Goal: Task Accomplishment & Management: Use online tool/utility

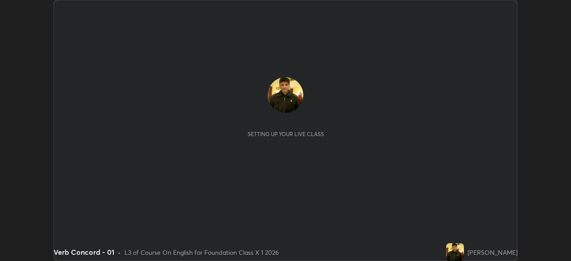
scroll to position [261, 570]
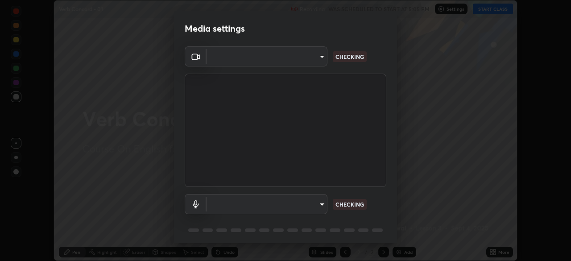
type input "ab575cb34c87f85e5516d662d1ce61e9bdcdf9427f029c366d32db6494063bf2"
type input "ed763d68ec3e2e3c9c4a715b2cda8bbe32e246cc1b8ba6137e6a4bc4c77b2f2c"
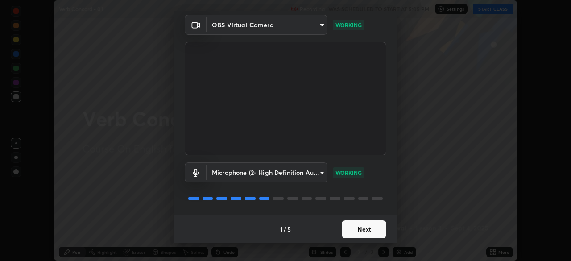
click at [343, 230] on button "Next" at bounding box center [364, 229] width 45 height 18
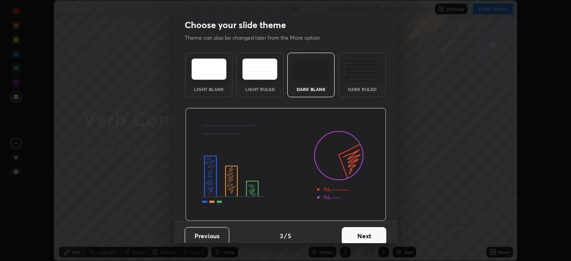
click at [353, 229] on button "Next" at bounding box center [364, 236] width 45 height 18
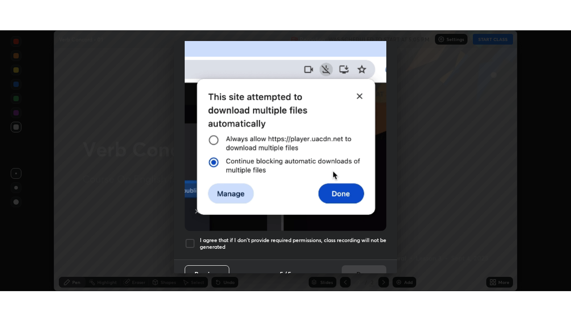
scroll to position [214, 0]
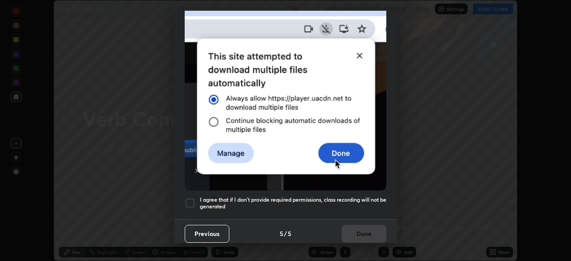
click at [355, 198] on h5 "I agree that if I don't provide required permissions, class recording will not …" at bounding box center [293, 203] width 186 height 14
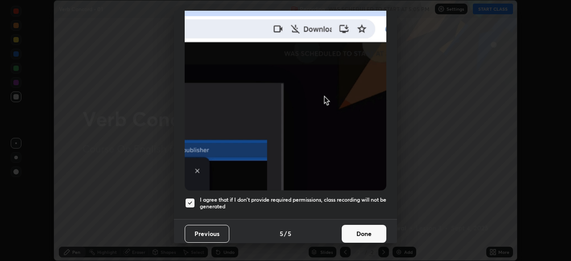
click at [358, 230] on button "Done" at bounding box center [364, 234] width 45 height 18
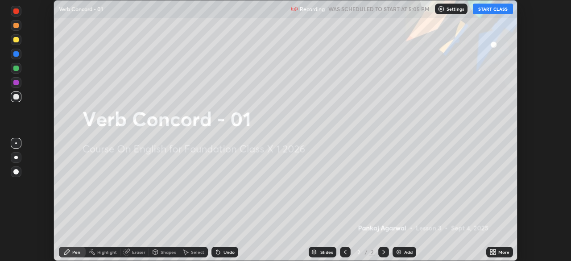
click at [491, 251] on icon at bounding box center [491, 250] width 2 height 2
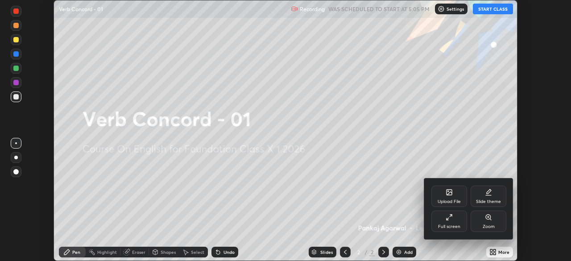
click at [446, 224] on div "Full screen" at bounding box center [449, 226] width 22 height 4
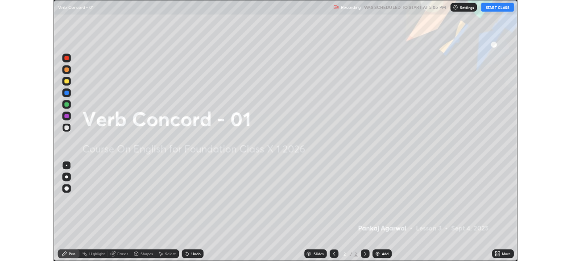
scroll to position [321, 571]
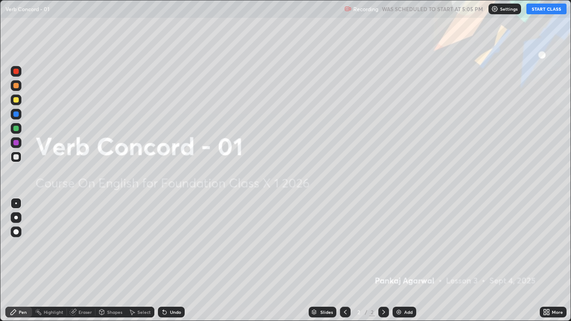
click at [546, 12] on button "START CLASS" at bounding box center [546, 9] width 40 height 11
click at [549, 260] on icon at bounding box center [548, 310] width 2 height 2
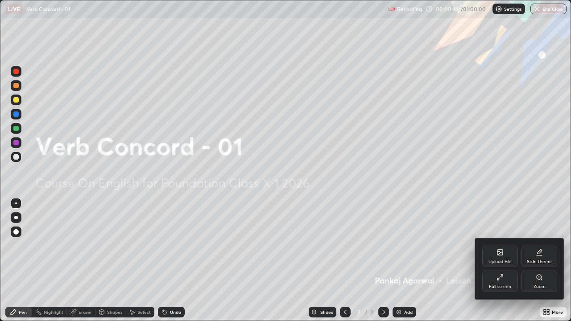
click at [499, 260] on div "Full screen" at bounding box center [500, 287] width 22 height 4
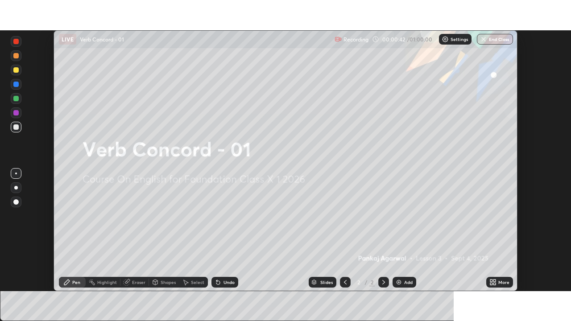
scroll to position [44333, 44023]
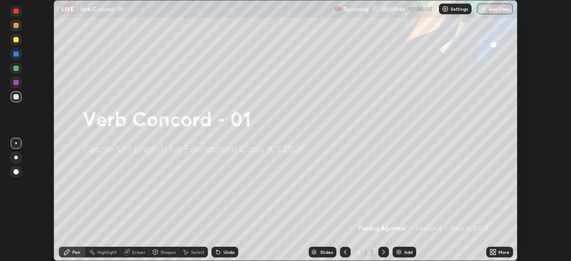
click at [494, 250] on icon at bounding box center [494, 250] width 2 height 2
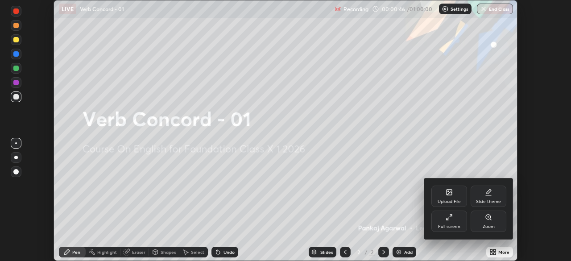
click at [454, 218] on div "Full screen" at bounding box center [449, 220] width 36 height 21
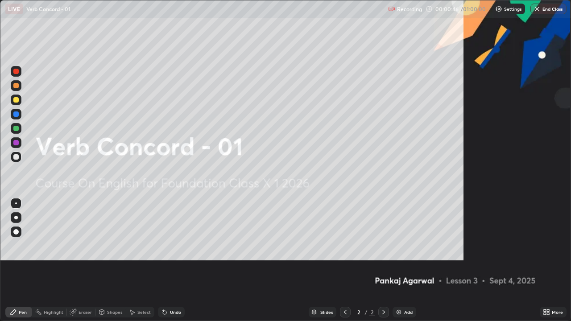
scroll to position [321, 571]
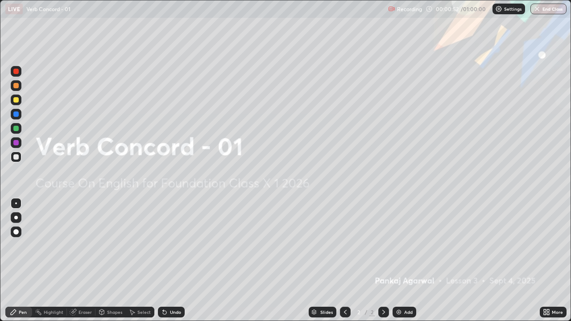
click at [402, 260] on div "Add" at bounding box center [404, 312] width 24 height 11
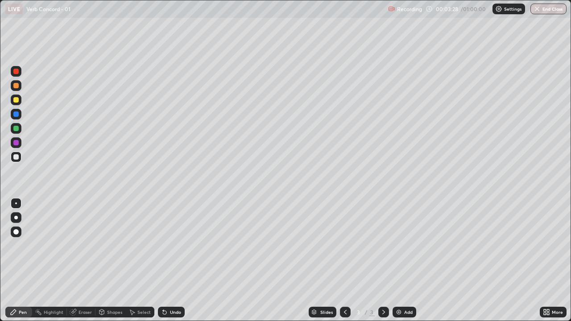
click at [87, 260] on div "Eraser" at bounding box center [81, 312] width 29 height 11
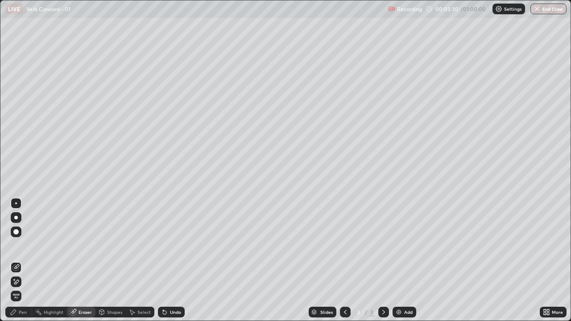
click at [87, 260] on div "Eraser" at bounding box center [81, 312] width 29 height 11
click at [18, 260] on span "Erase all" at bounding box center [16, 295] width 10 height 5
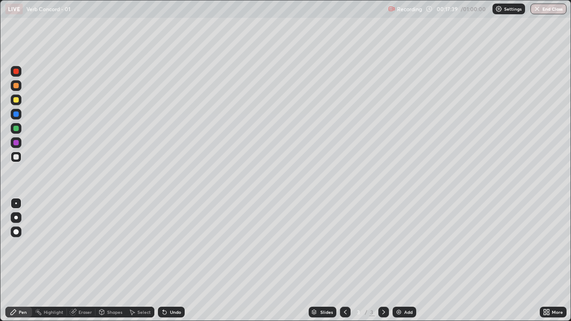
click at [83, 260] on div "Eraser" at bounding box center [84, 312] width 13 height 4
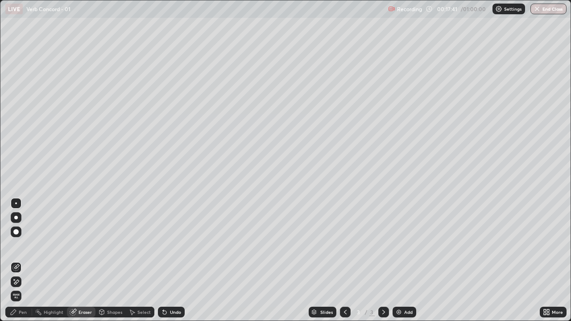
click at [16, 260] on span "Erase all" at bounding box center [16, 295] width 10 height 5
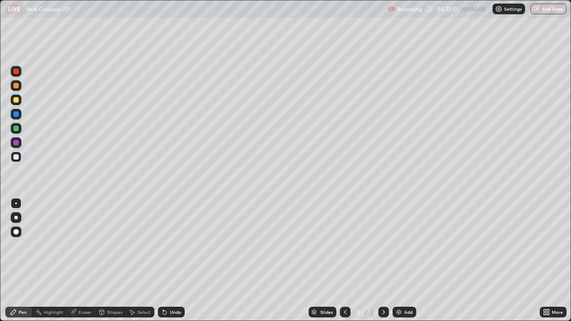
click at [85, 260] on div "Eraser" at bounding box center [84, 312] width 13 height 4
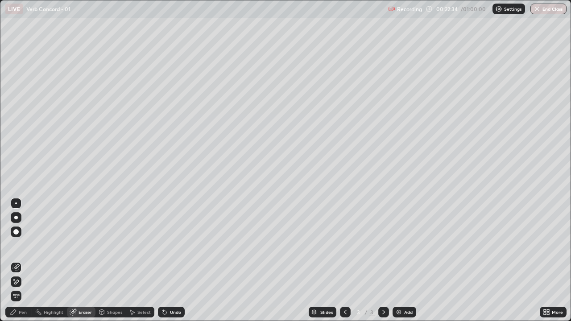
click at [22, 260] on div "Pen" at bounding box center [23, 312] width 8 height 4
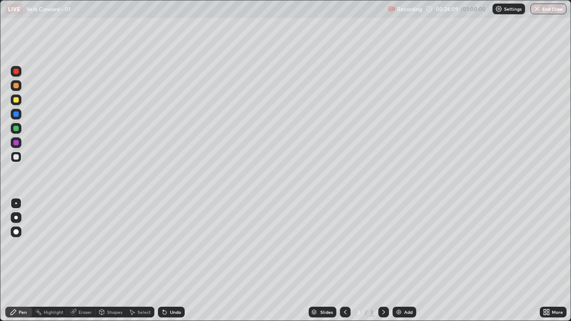
click at [82, 260] on div "Eraser" at bounding box center [84, 312] width 13 height 4
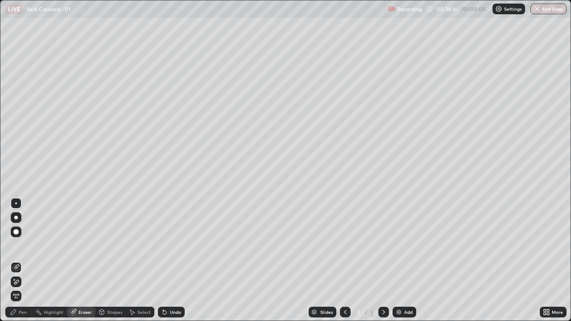
click at [24, 260] on div "Pen" at bounding box center [23, 312] width 8 height 4
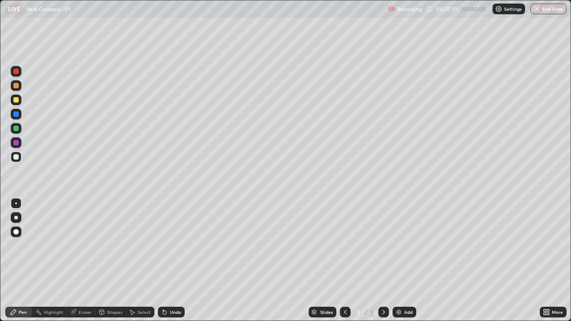
click at [84, 260] on div "Eraser" at bounding box center [84, 312] width 13 height 4
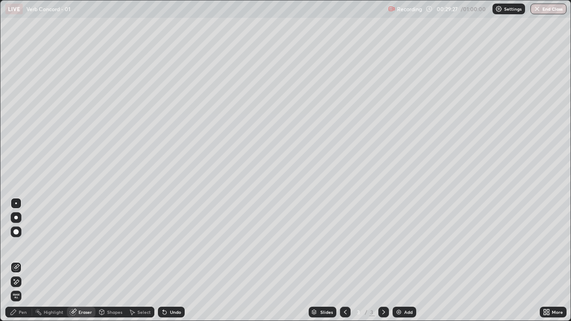
click at [87, 260] on div "Eraser" at bounding box center [81, 312] width 29 height 11
click at [0, 182] on div "Setting up your live class" at bounding box center [285, 160] width 571 height 321
click at [25, 260] on div "Pen" at bounding box center [18, 312] width 27 height 11
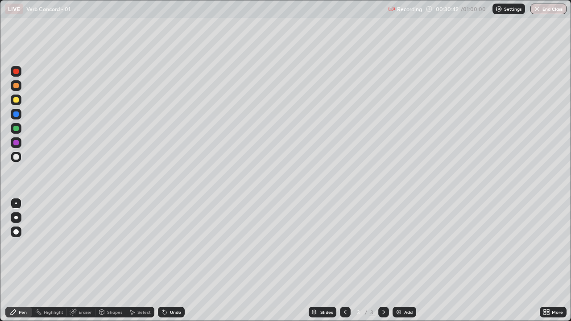
click at [21, 260] on div "Pen" at bounding box center [23, 312] width 8 height 4
click at [0, 210] on div "Setting up your live class" at bounding box center [285, 160] width 571 height 321
click at [21, 260] on div "Pen" at bounding box center [23, 312] width 8 height 4
click at [85, 260] on div "Eraser" at bounding box center [84, 312] width 13 height 4
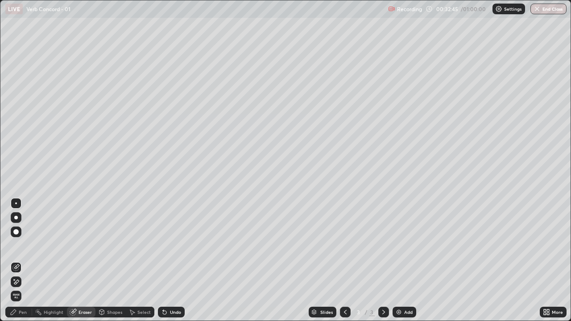
click at [15, 260] on span "Erase all" at bounding box center [16, 295] width 10 height 5
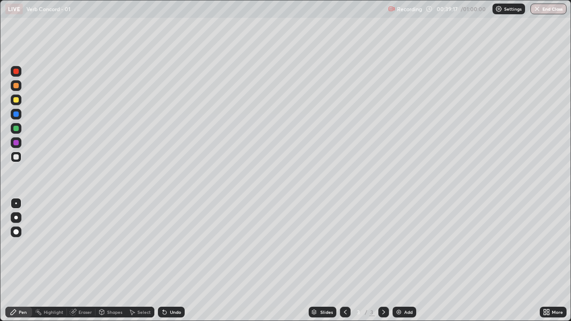
click at [84, 260] on div "Eraser" at bounding box center [84, 312] width 13 height 4
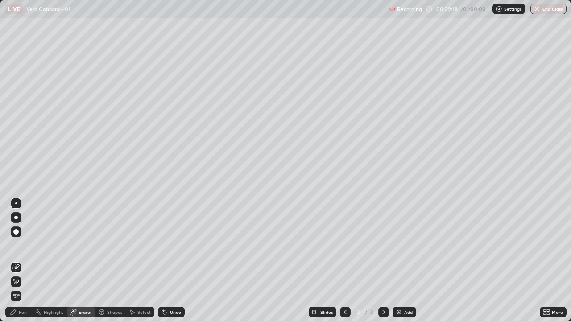
click at [16, 260] on span "Erase all" at bounding box center [16, 295] width 10 height 5
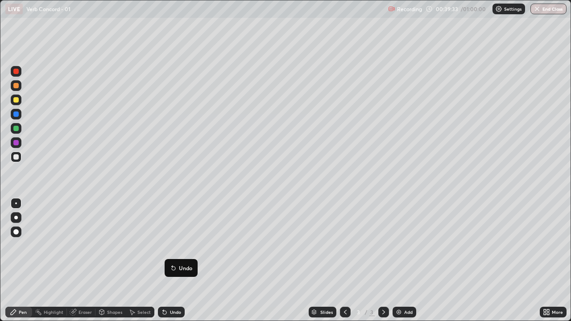
click at [25, 260] on div "Pen" at bounding box center [23, 312] width 8 height 4
click at [87, 260] on div "Eraser" at bounding box center [84, 312] width 13 height 4
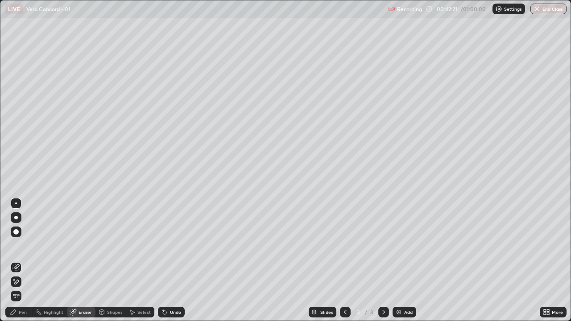
click at [26, 260] on div "Pen" at bounding box center [23, 312] width 8 height 4
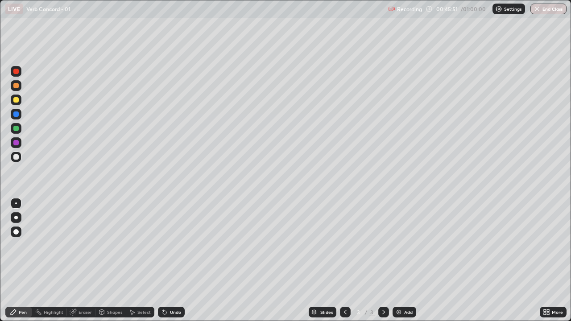
click at [85, 260] on div "Eraser" at bounding box center [84, 312] width 13 height 4
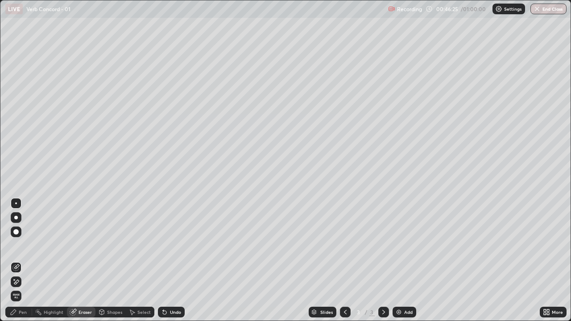
click at [27, 260] on div "Pen" at bounding box center [18, 312] width 27 height 11
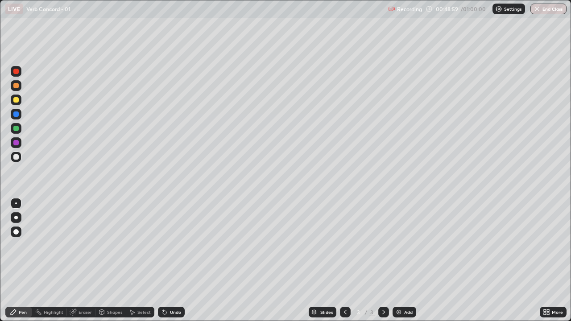
click at [83, 260] on div "Eraser" at bounding box center [84, 312] width 13 height 4
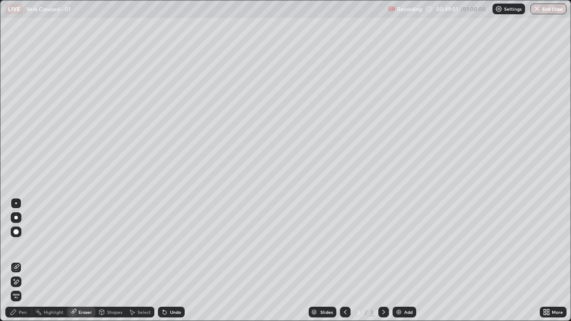
click at [15, 260] on span "Erase all" at bounding box center [16, 295] width 10 height 5
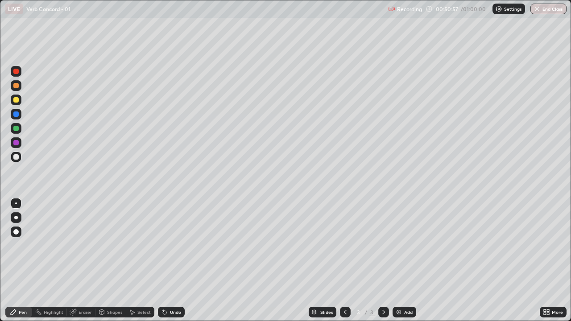
click at [83, 260] on div "Eraser" at bounding box center [84, 312] width 13 height 4
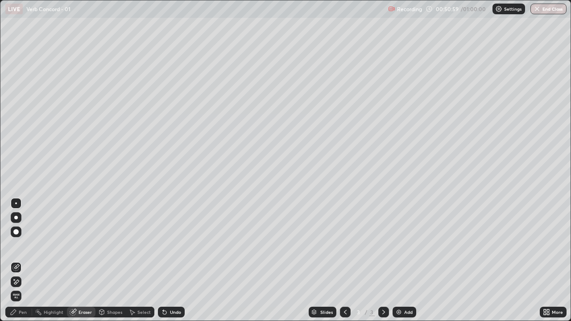
click at [16, 260] on span "Erase all" at bounding box center [16, 295] width 10 height 5
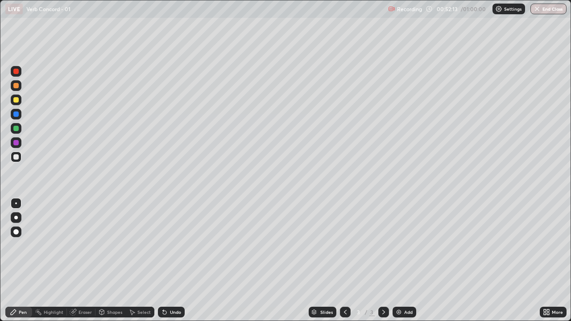
click at [400, 260] on img at bounding box center [398, 312] width 7 height 7
click at [547, 6] on button "End Class" at bounding box center [548, 9] width 36 height 11
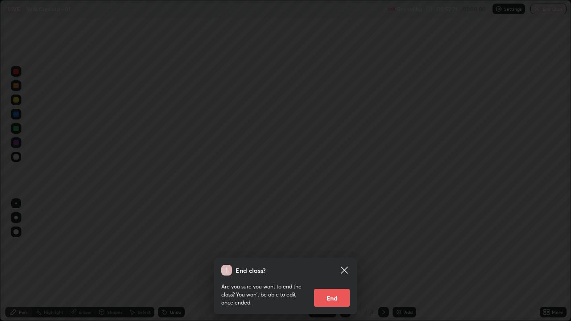
click at [338, 260] on button "End" at bounding box center [332, 298] width 36 height 18
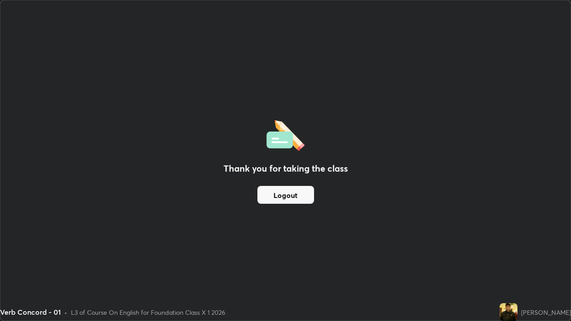
click at [512, 260] on img at bounding box center [508, 312] width 18 height 18
